Goal: Entertainment & Leisure: Consume media (video, audio)

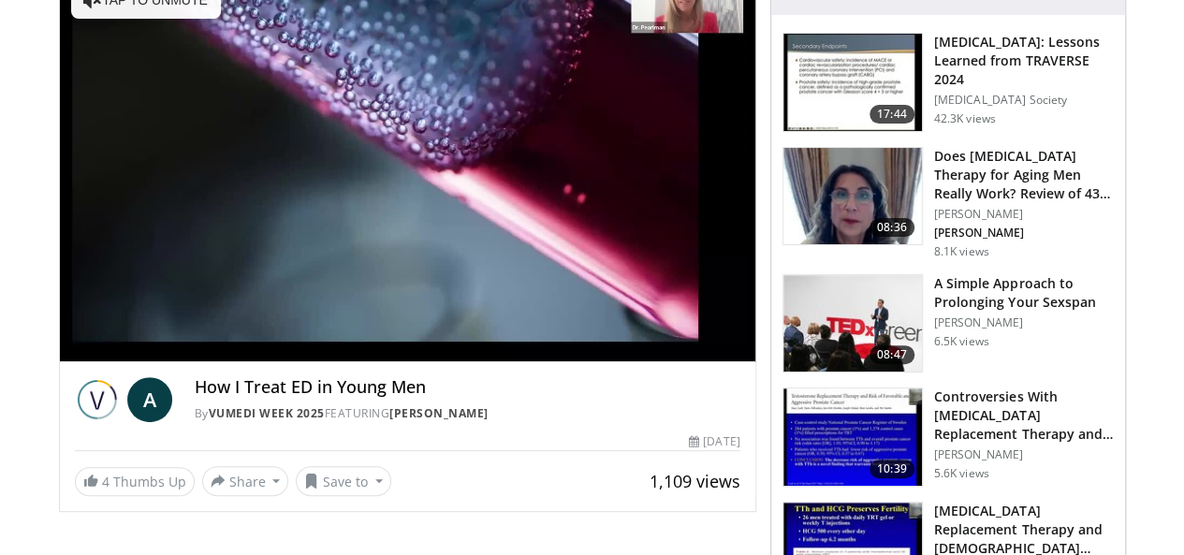
scroll to position [281, 0]
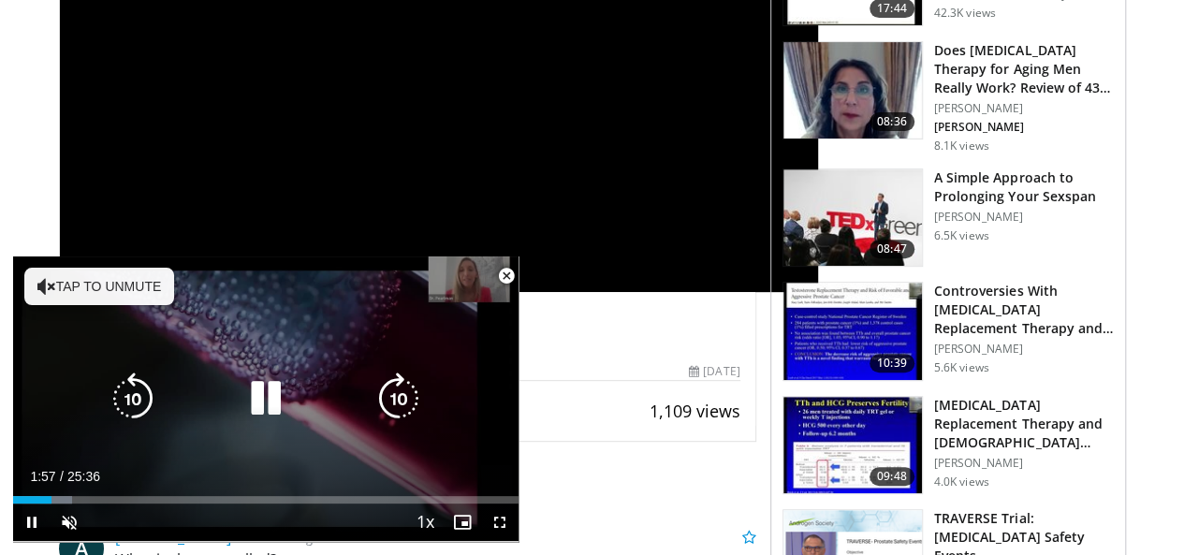
click at [47, 282] on icon "Video Player" at bounding box center [46, 286] width 19 height 19
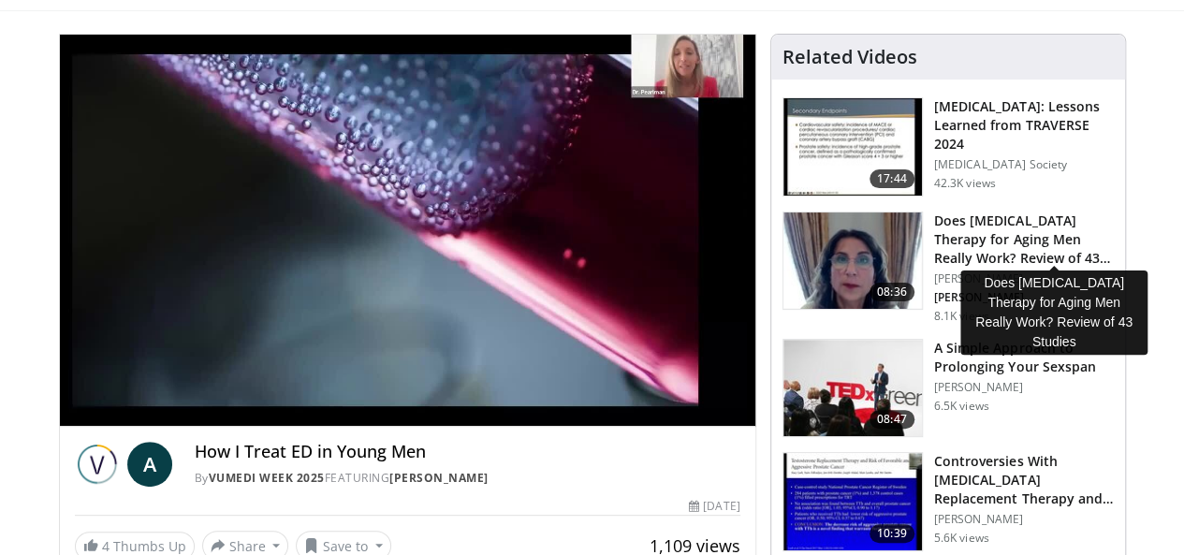
scroll to position [94, 0]
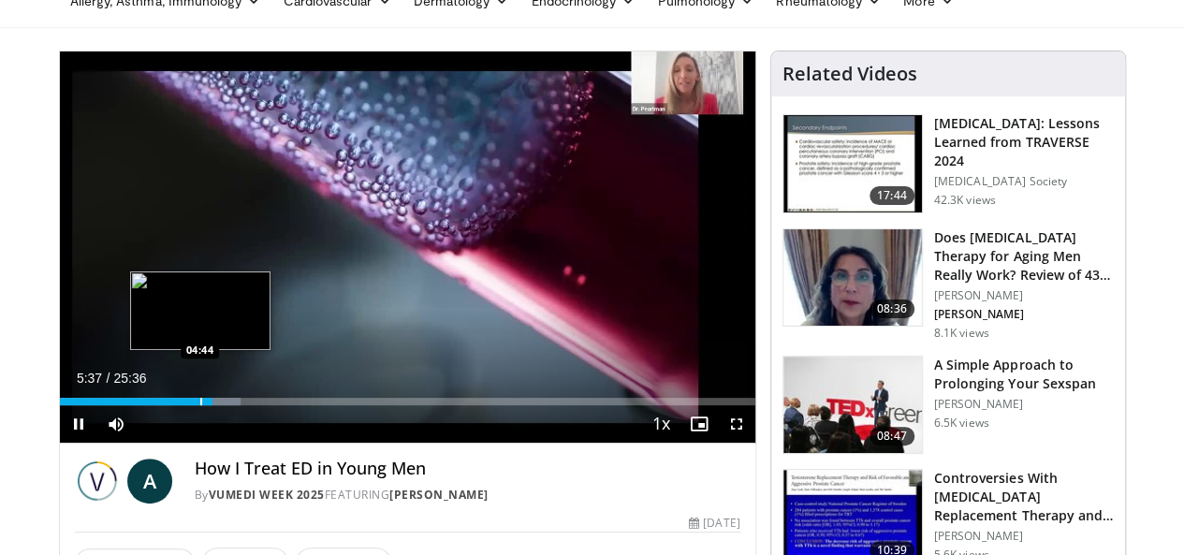
click at [200, 405] on div "Progress Bar" at bounding box center [201, 401] width 2 height 7
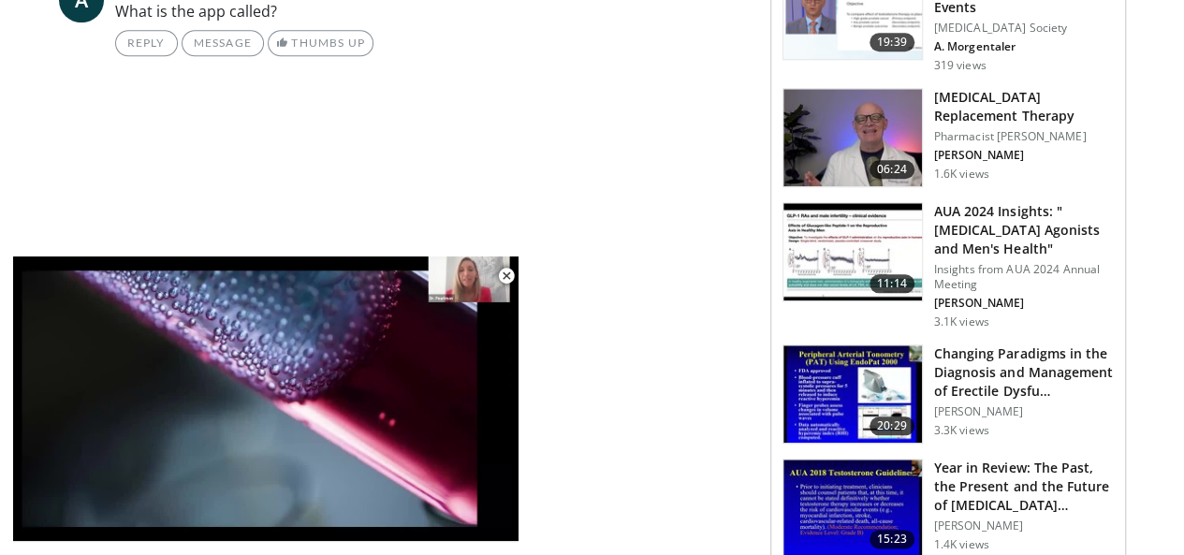
scroll to position [655, 0]
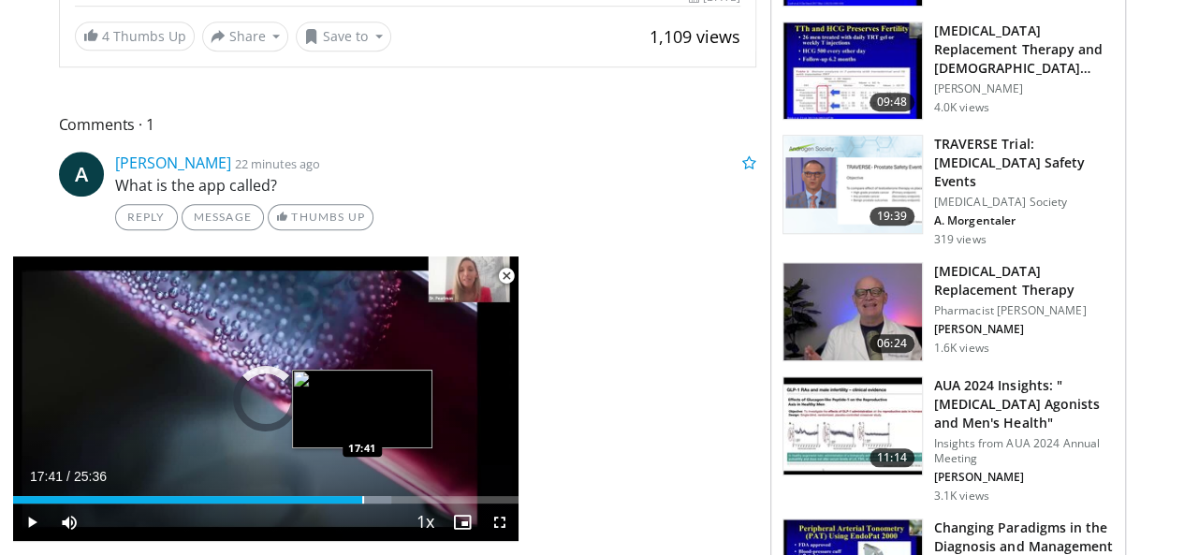
click at [362, 500] on div "Progress Bar" at bounding box center [363, 499] width 2 height 7
click at [349, 502] on div "Progress Bar" at bounding box center [350, 499] width 2 height 7
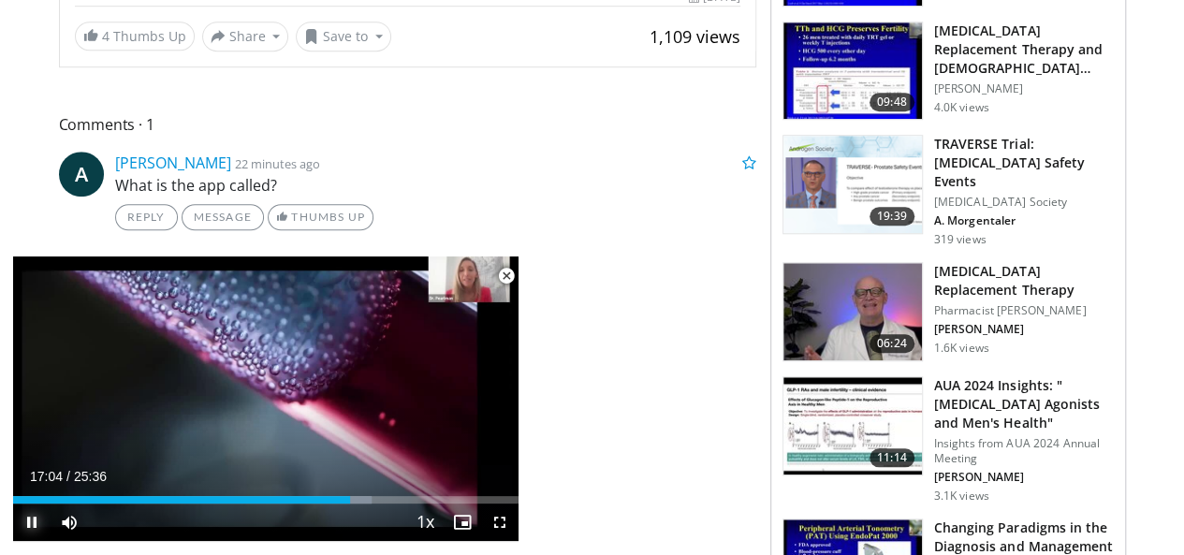
click at [35, 516] on span "Video Player" at bounding box center [31, 521] width 37 height 37
click at [25, 523] on span "Video Player" at bounding box center [31, 521] width 37 height 37
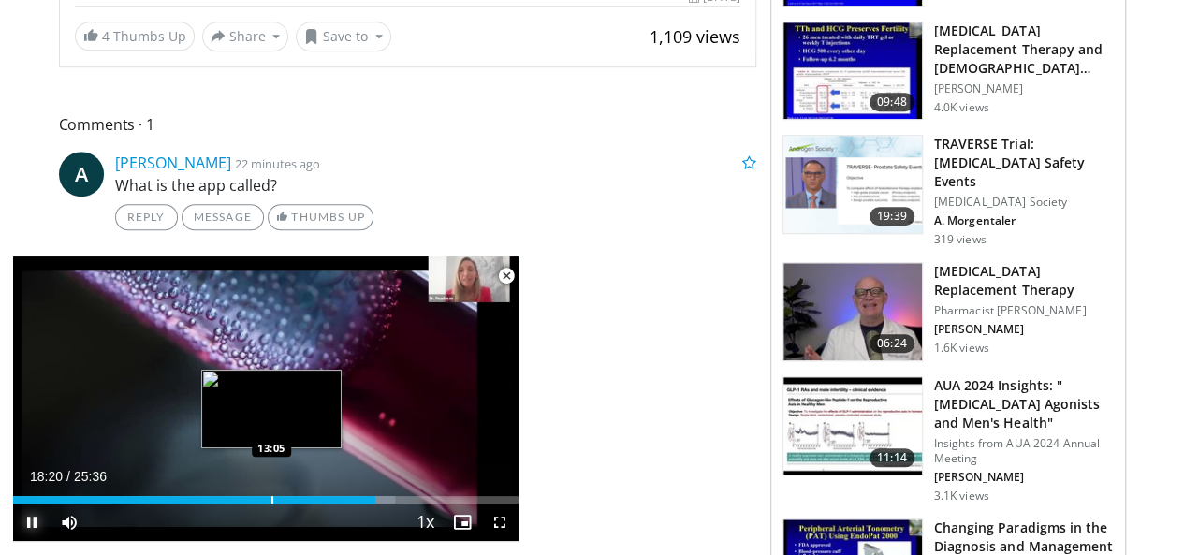
click at [271, 491] on div "Loaded : 75.55% 18:20 13:05" at bounding box center [265, 495] width 505 height 18
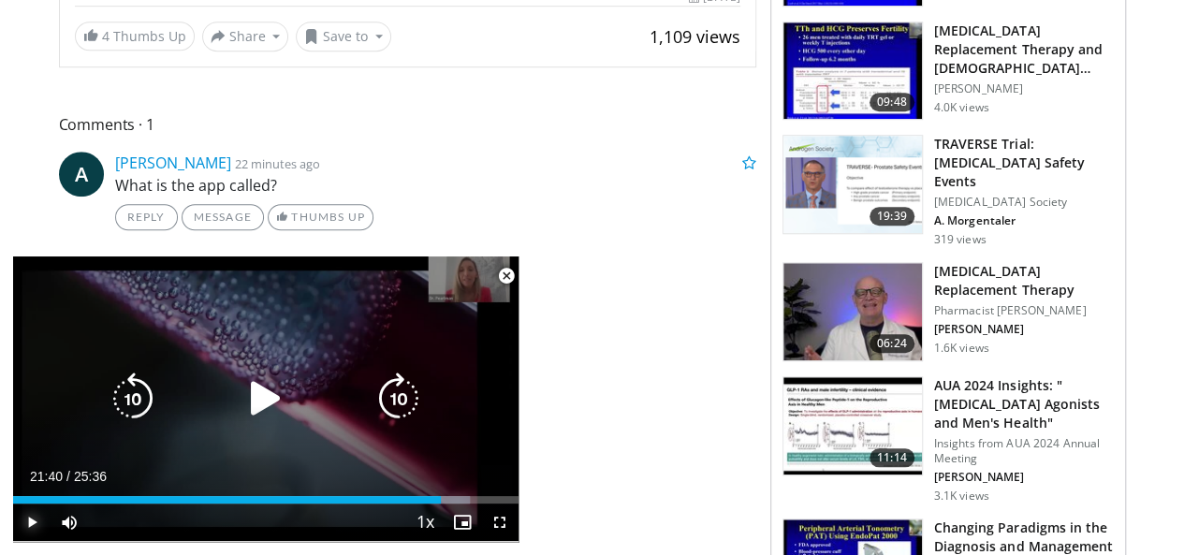
click at [440, 501] on div "21:40" at bounding box center [227, 499] width 428 height 7
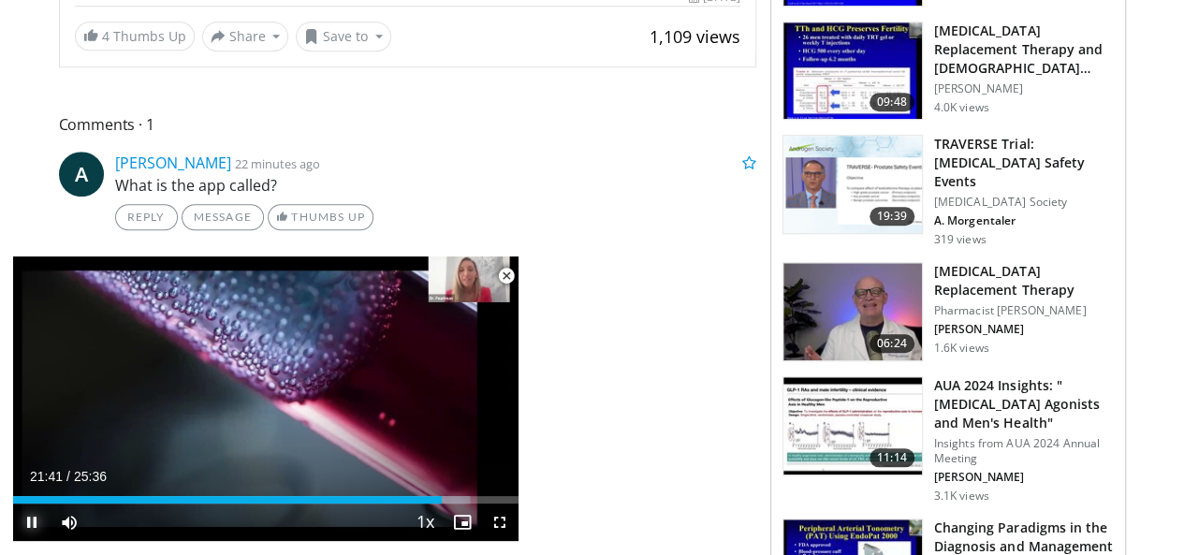
scroll to position [842, 0]
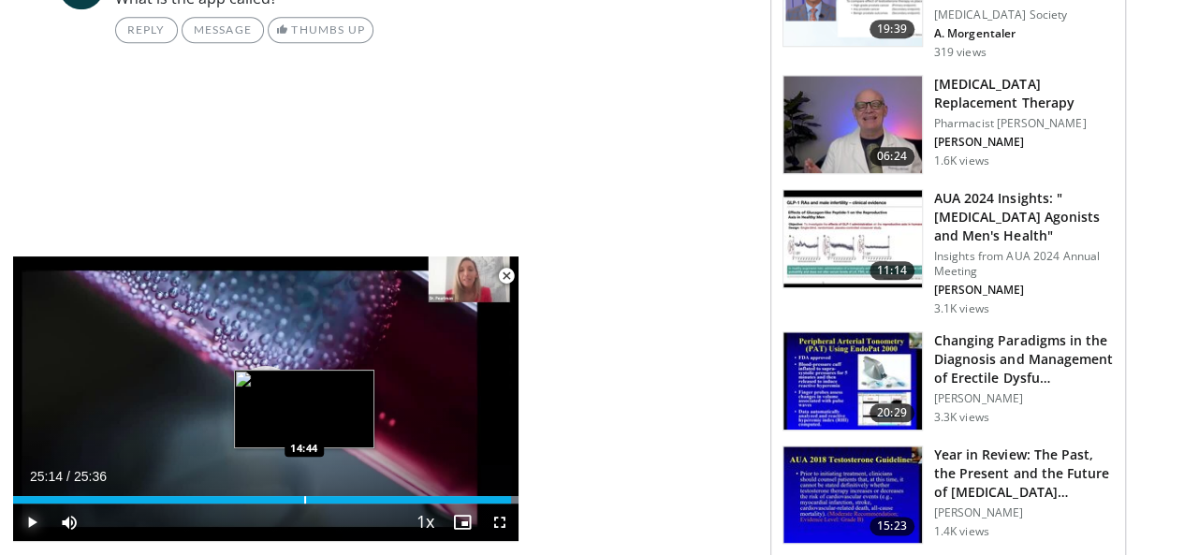
click at [302, 500] on div "Loaded : 100.00% 25:14 14:44" at bounding box center [265, 499] width 505 height 7
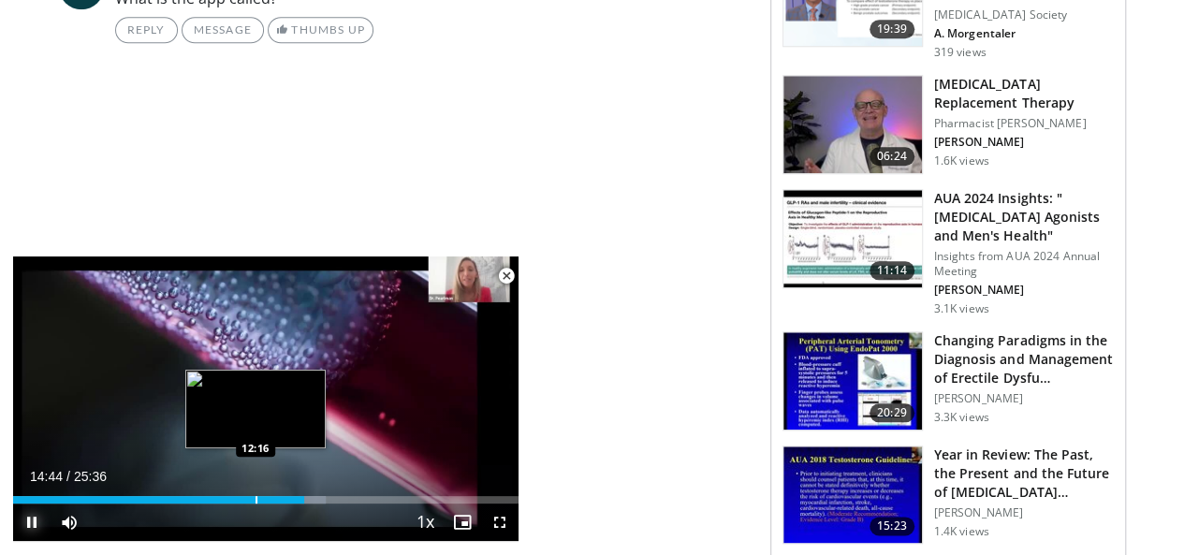
click at [256, 501] on div "Progress Bar" at bounding box center [256, 499] width 2 height 7
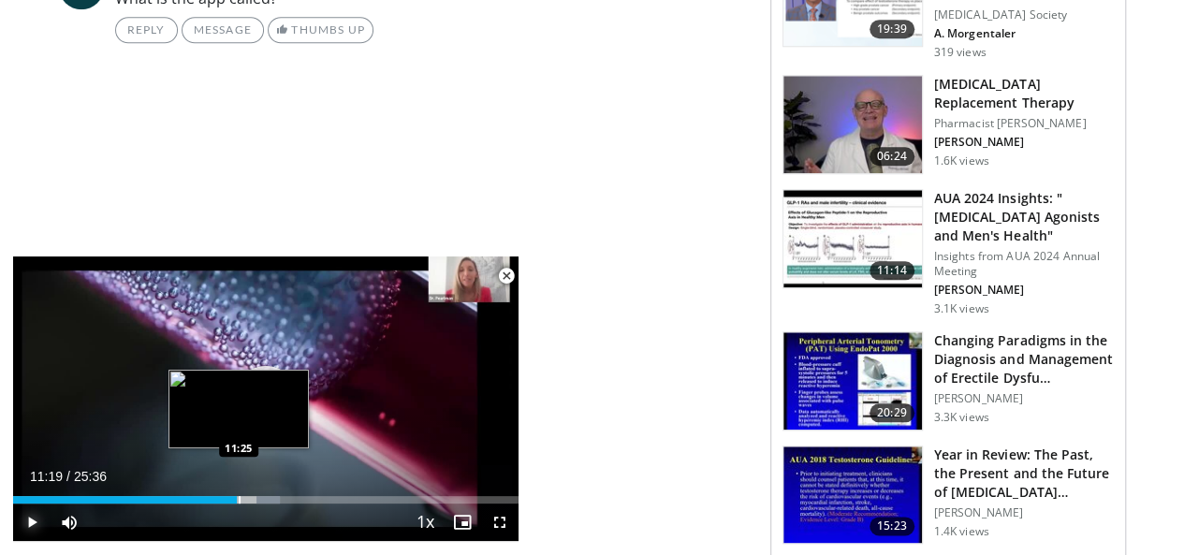
click at [237, 502] on div "Loaded : 52.73% 11:19 11:25" at bounding box center [265, 499] width 505 height 7
click at [218, 502] on div "Progress Bar" at bounding box center [219, 499] width 2 height 7
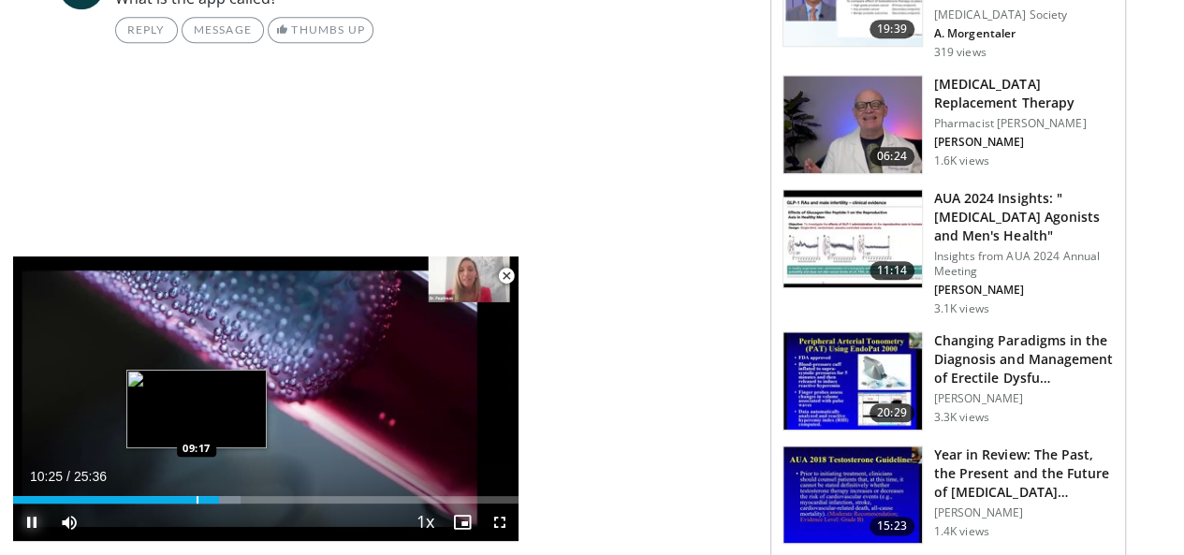
click at [196, 500] on div "Progress Bar" at bounding box center [197, 499] width 2 height 7
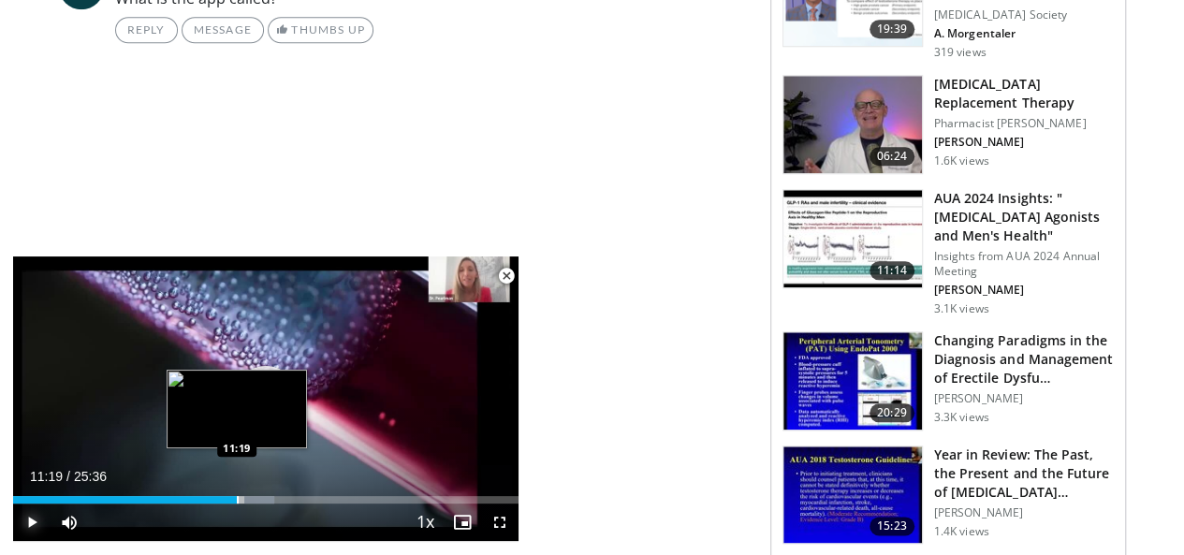
click at [237, 496] on div "Progress Bar" at bounding box center [238, 499] width 2 height 7
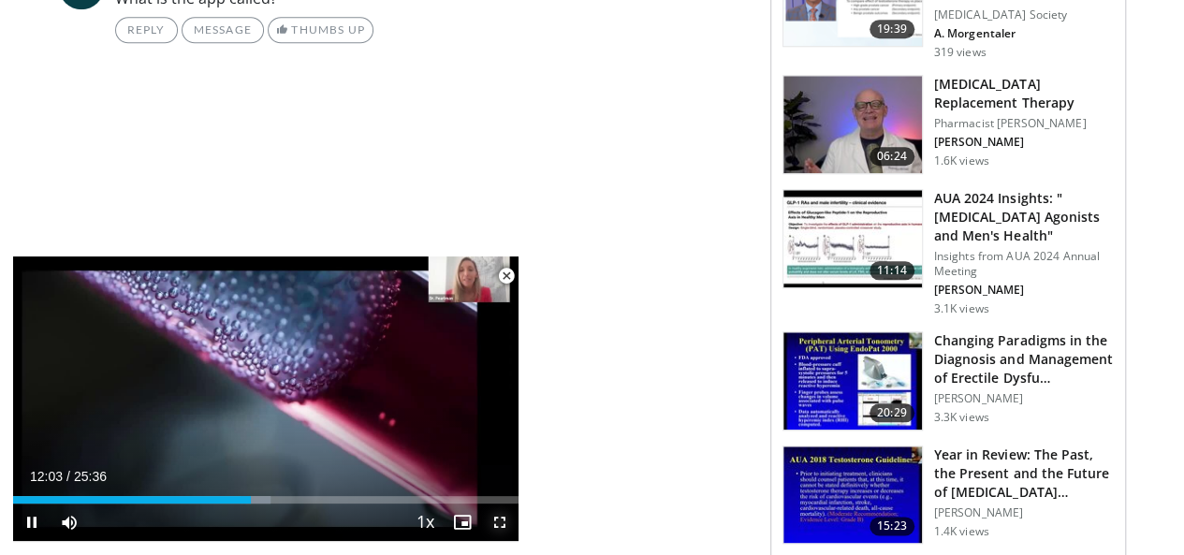
click at [500, 503] on span "Video Player" at bounding box center [499, 521] width 37 height 37
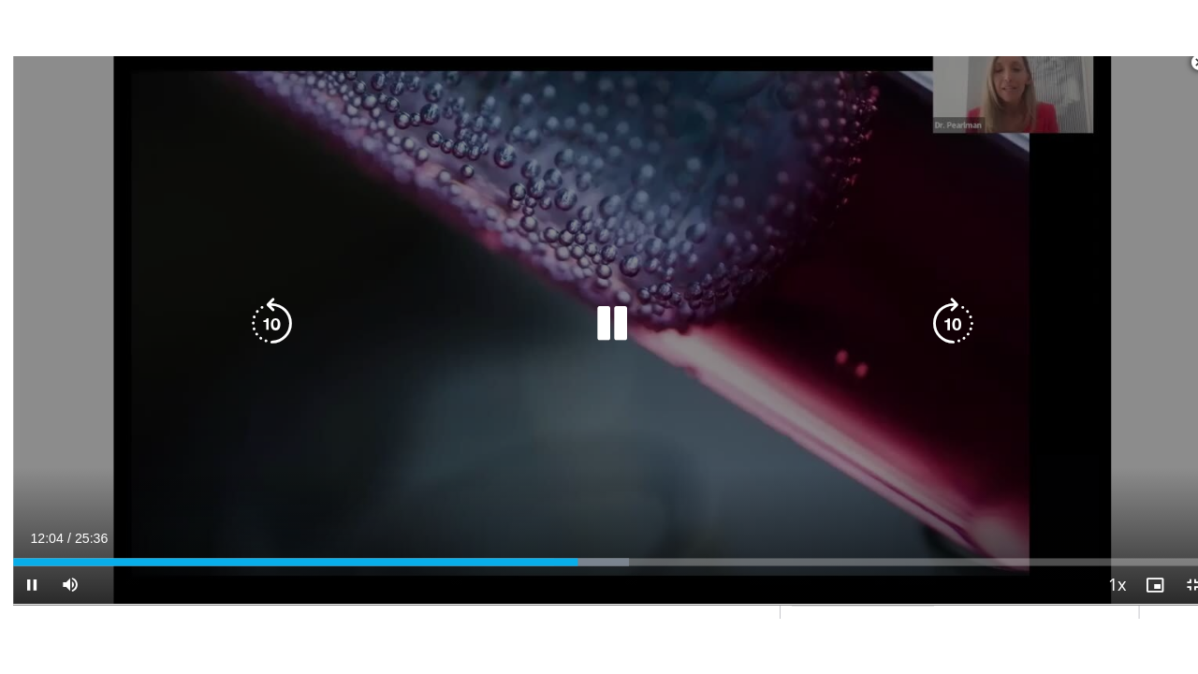
scroll to position [415, 0]
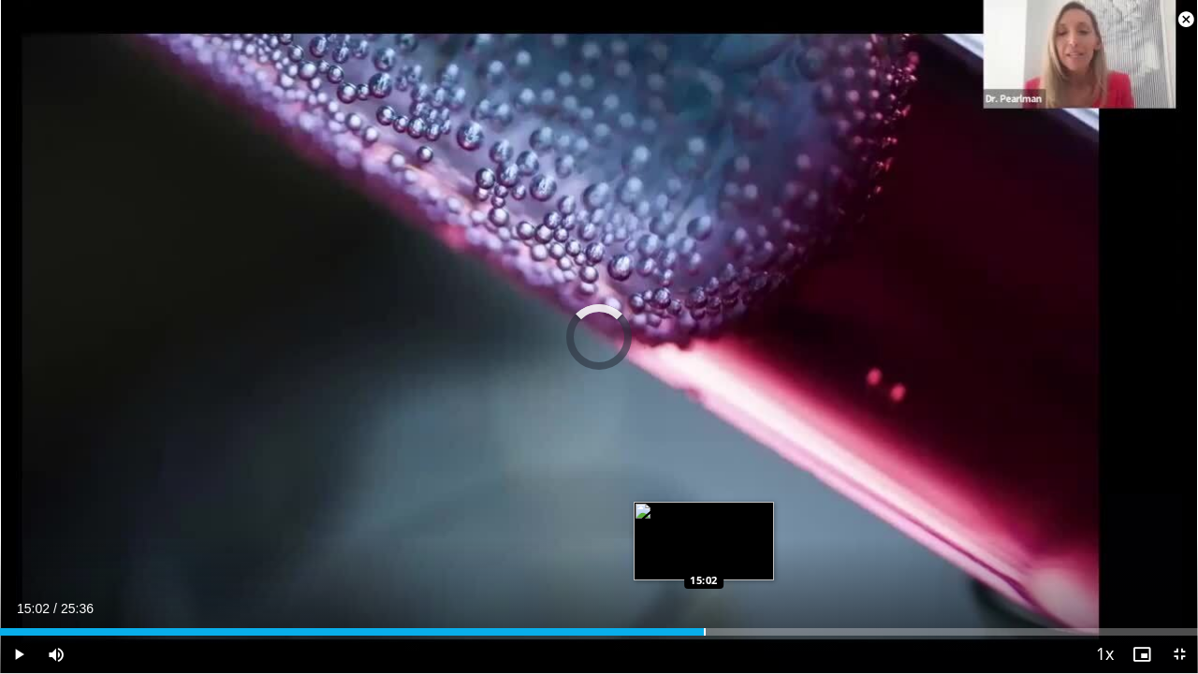
click at [704, 554] on div "Progress Bar" at bounding box center [705, 631] width 2 height 7
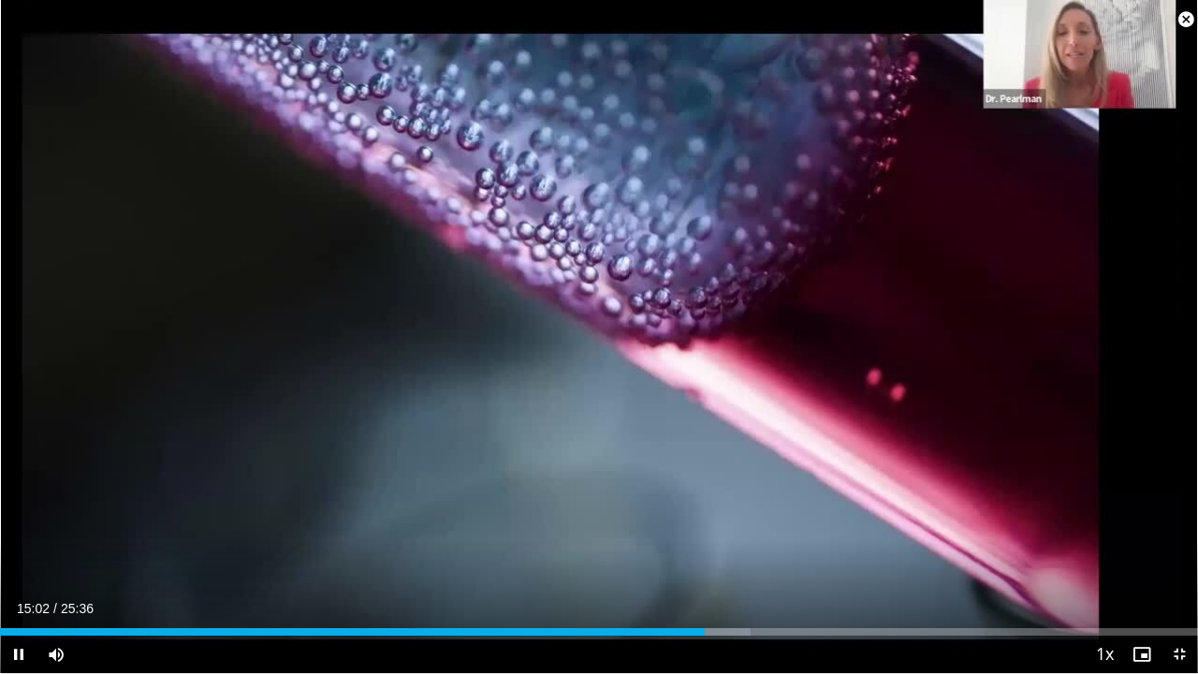
click at [891, 554] on div "Current Time 15:02 / Duration 25:36 Pause Skip Backward Skip Forward Mute 98% L…" at bounding box center [599, 653] width 1198 height 37
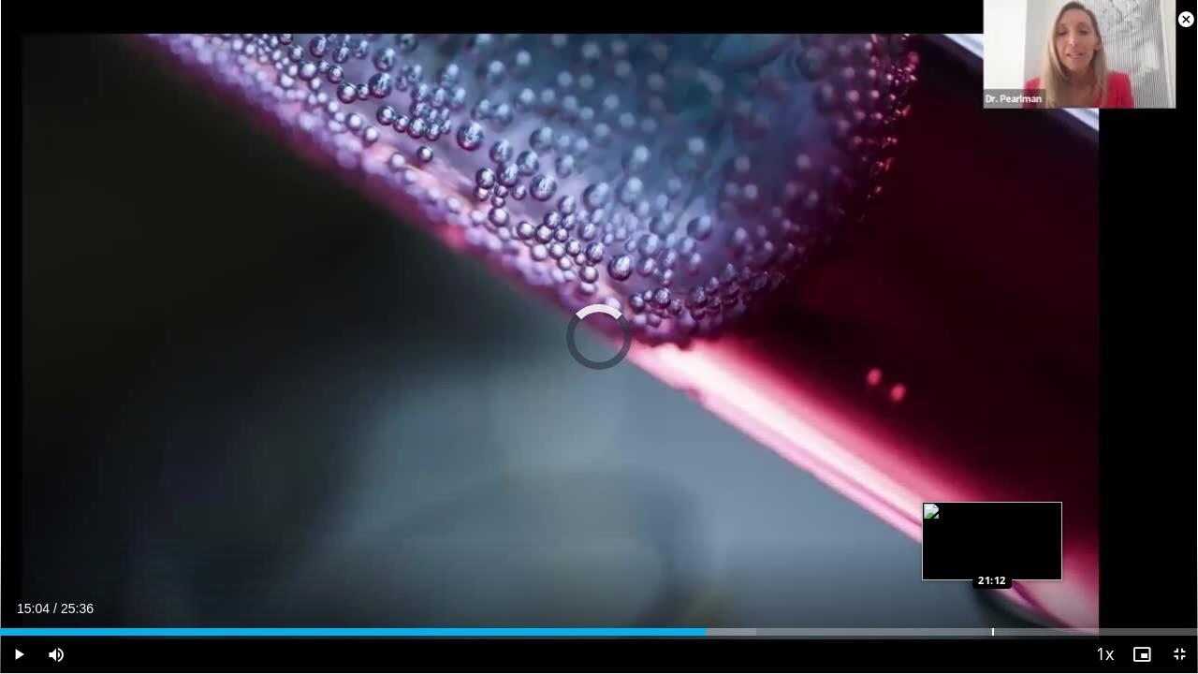
click at [992, 554] on div "Progress Bar" at bounding box center [993, 631] width 2 height 7
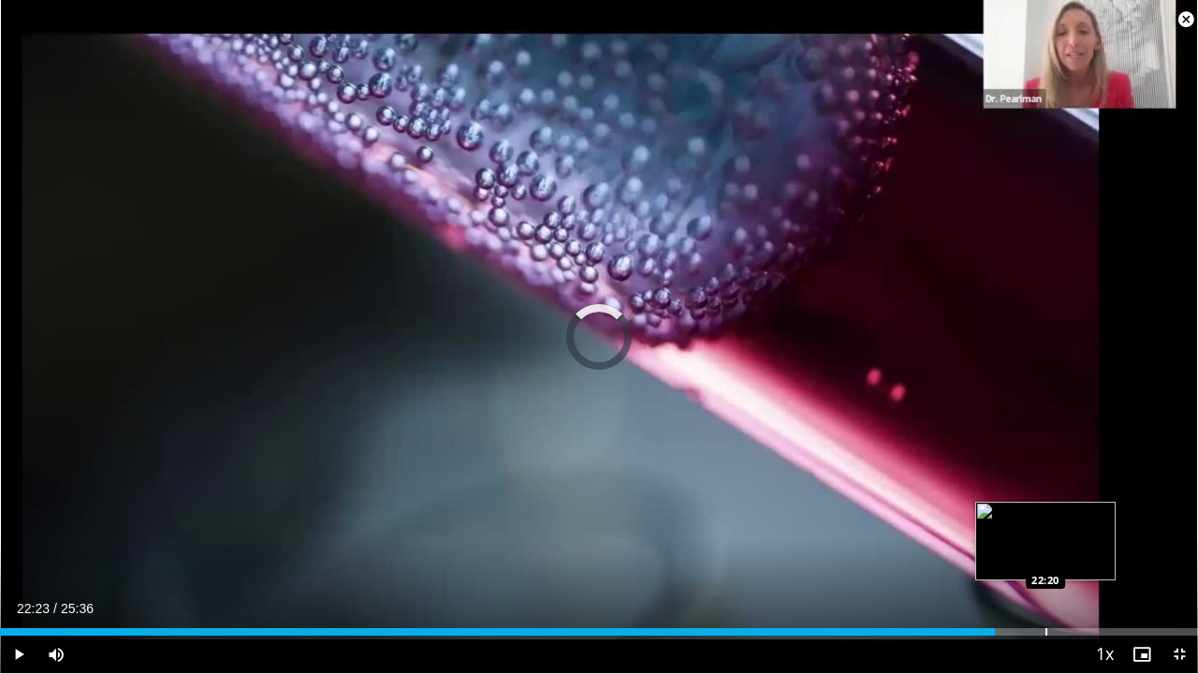
click at [1046, 554] on div "Loaded : 0.00% 22:23 22:20" at bounding box center [599, 627] width 1198 height 18
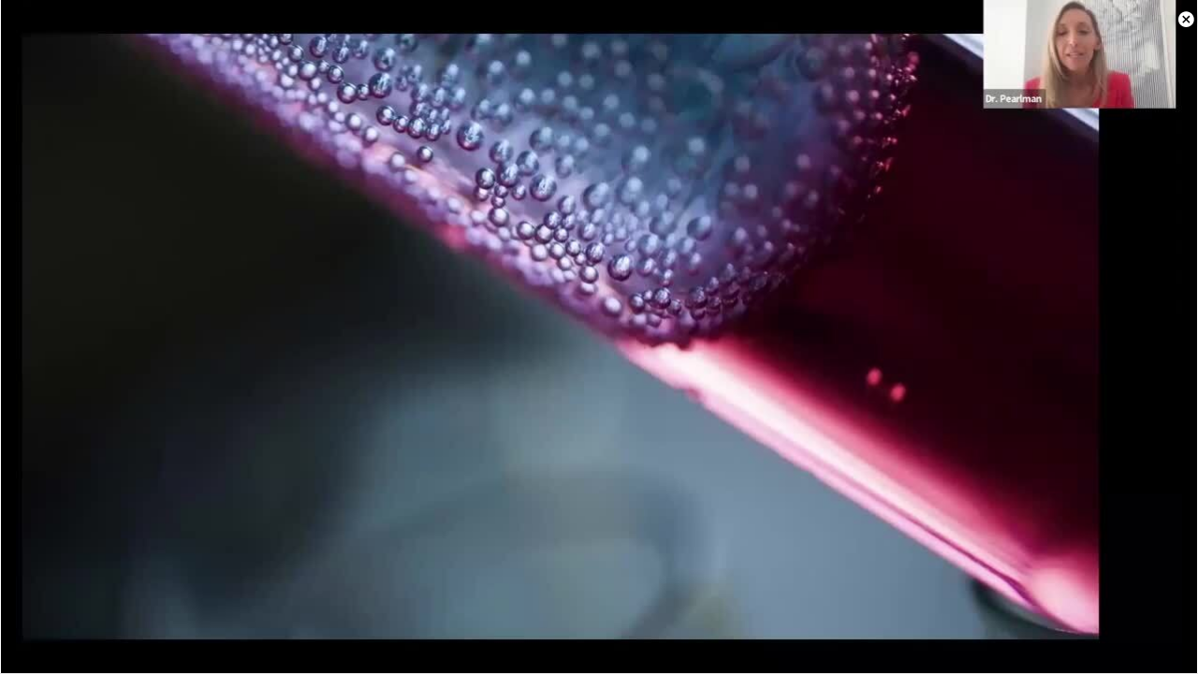
click at [1076, 554] on div "10 seconds Tap to unmute" at bounding box center [599, 336] width 1198 height 673
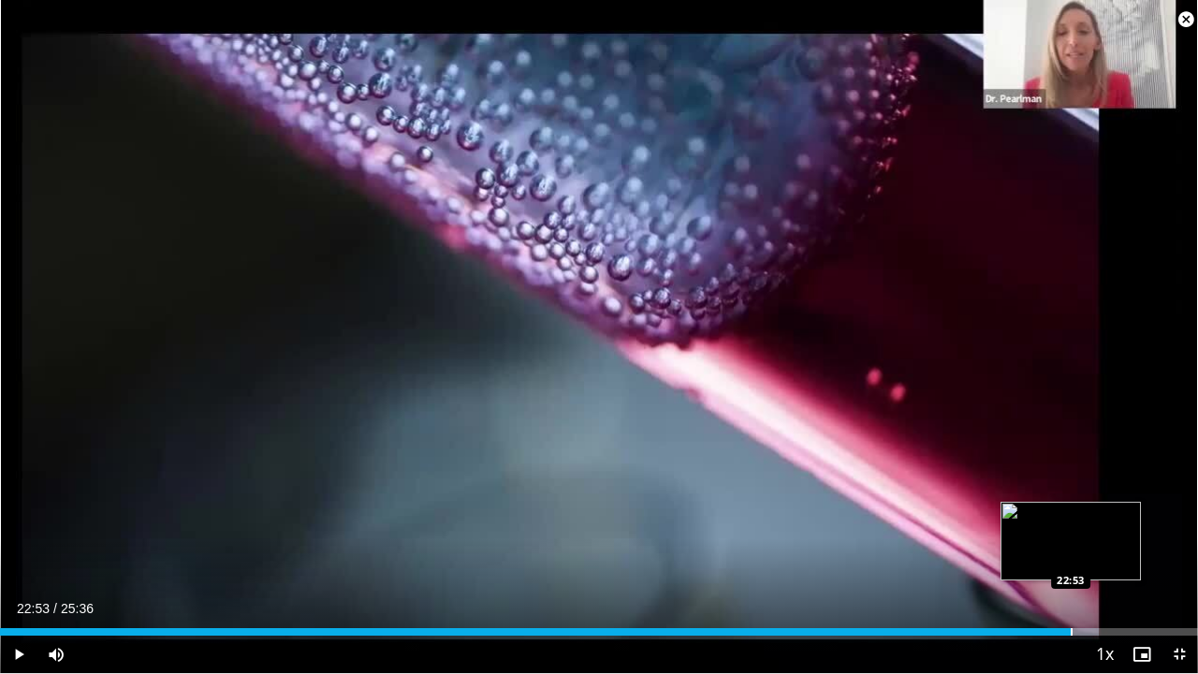
click at [1070, 554] on div "Progress Bar" at bounding box center [1071, 631] width 2 height 7
click at [1058, 554] on div "Progress Bar" at bounding box center [1058, 631] width 2 height 7
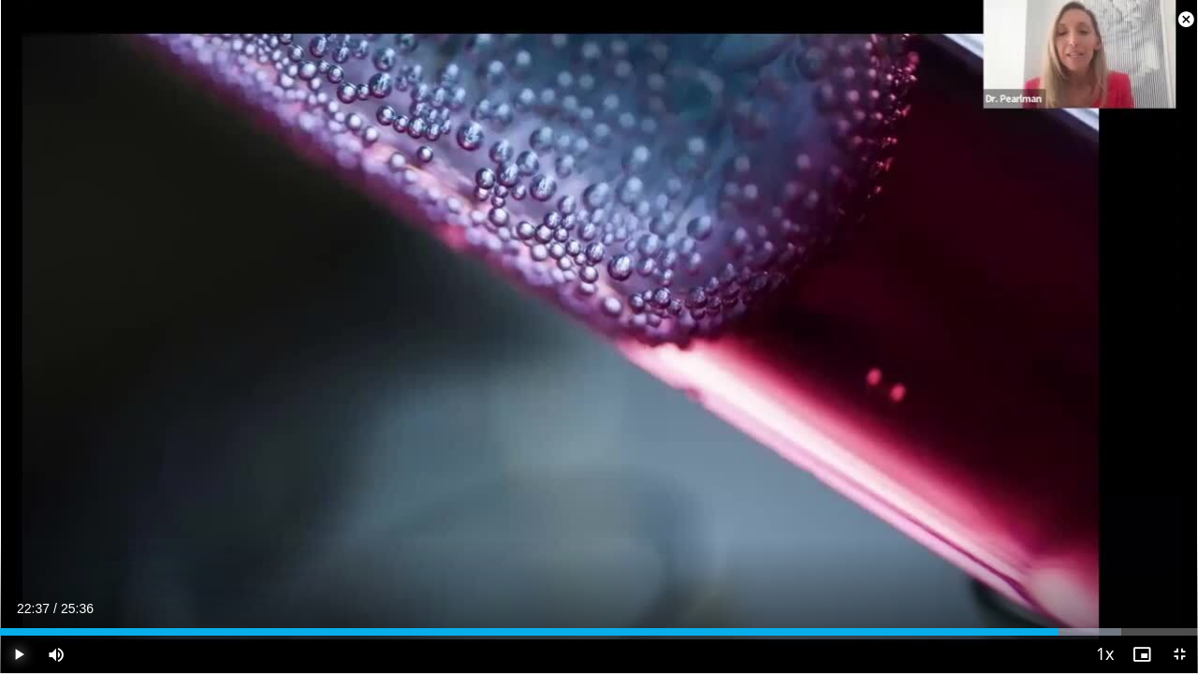
click at [22, 554] on span "Video Player" at bounding box center [18, 653] width 37 height 37
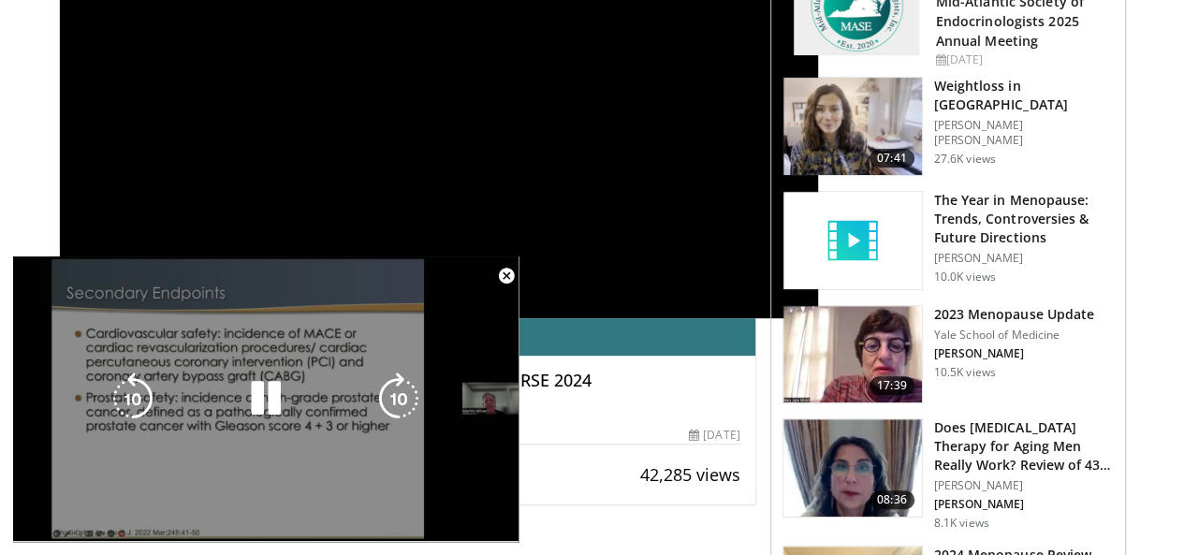
scroll to position [281, 0]
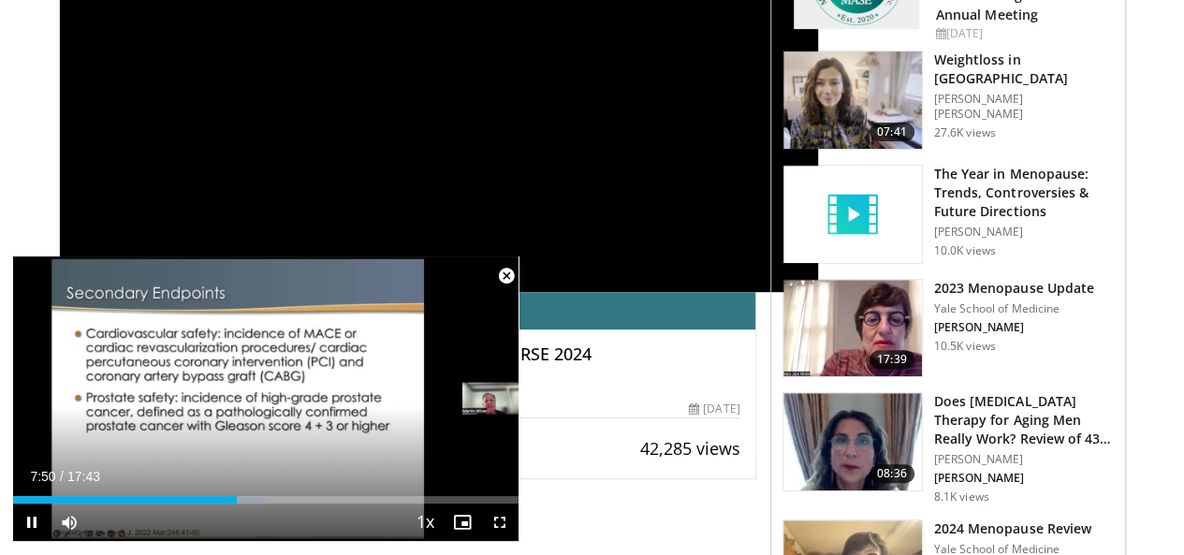
click at [513, 270] on span "Video Player" at bounding box center [505, 275] width 37 height 37
